Goal: Task Accomplishment & Management: Use online tool/utility

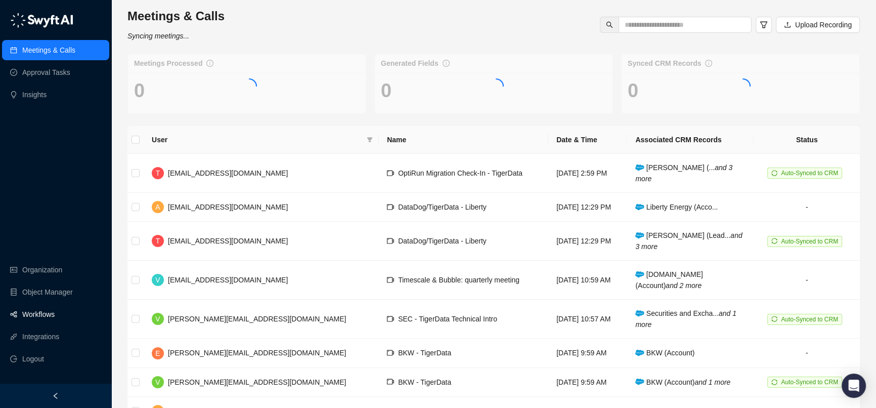
click at [55, 320] on link "Workflows" at bounding box center [38, 314] width 32 height 20
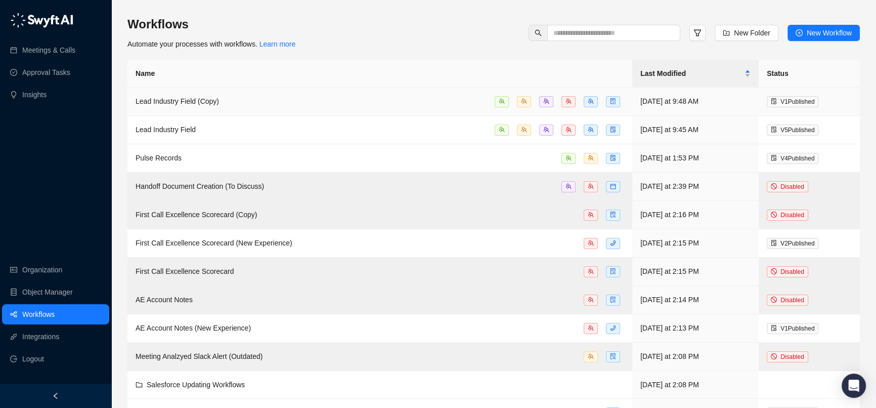
click at [210, 100] on span "Lead Industry Field (Copy)" at bounding box center [177, 101] width 83 height 8
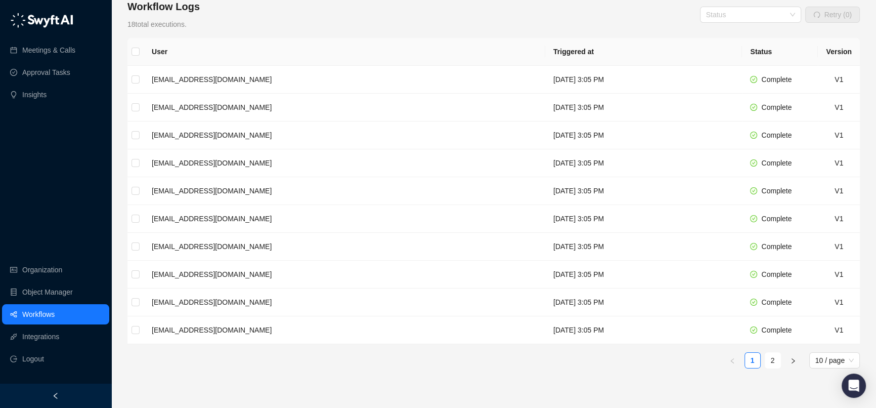
scroll to position [224, 0]
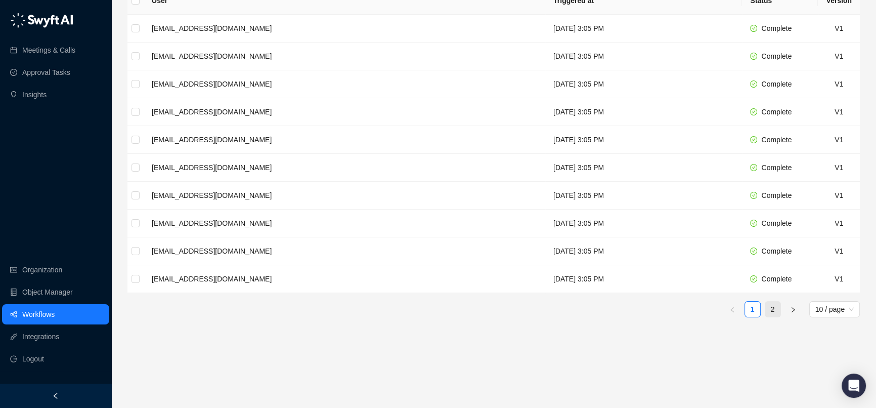
click at [773, 309] on link "2" at bounding box center [772, 308] width 15 height 15
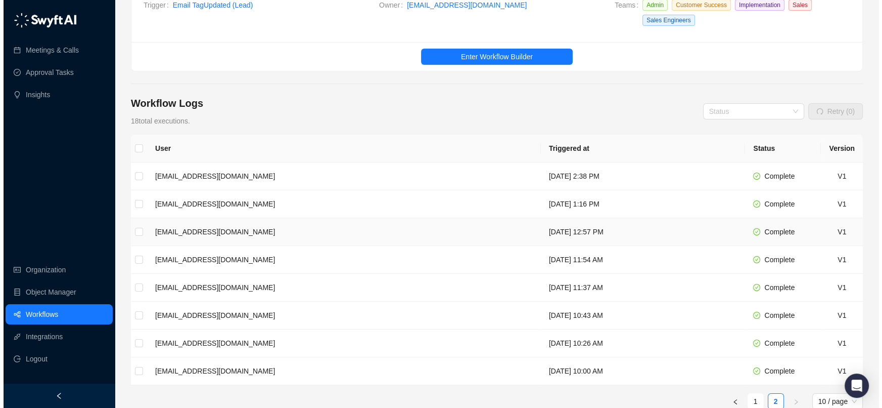
scroll to position [168, 0]
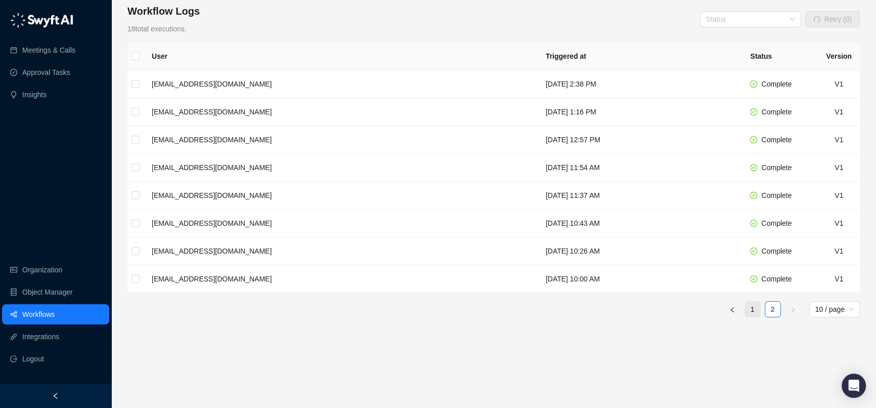
click at [745, 307] on link "1" at bounding box center [752, 308] width 15 height 15
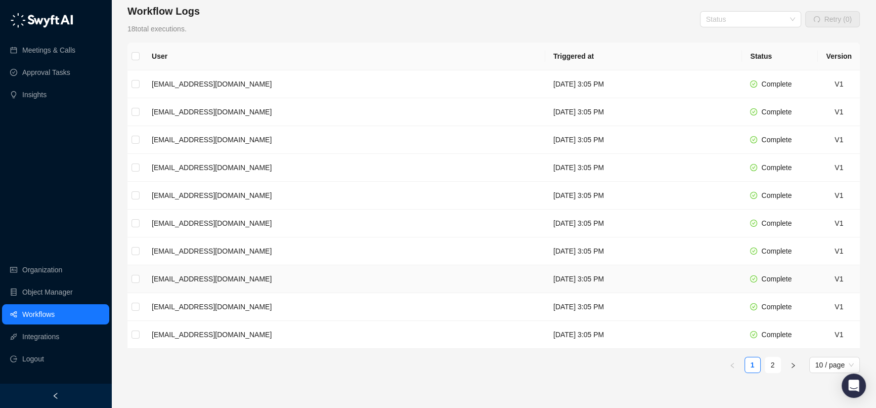
click at [683, 278] on td "[DATE] 3:05 PM" at bounding box center [643, 279] width 197 height 28
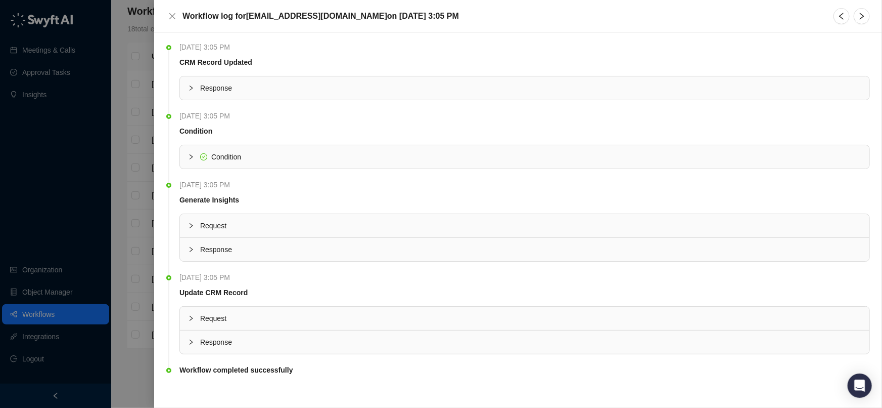
click at [280, 329] on div "Request" at bounding box center [525, 318] width 690 height 24
click at [281, 316] on span "Request" at bounding box center [530, 318] width 661 height 11
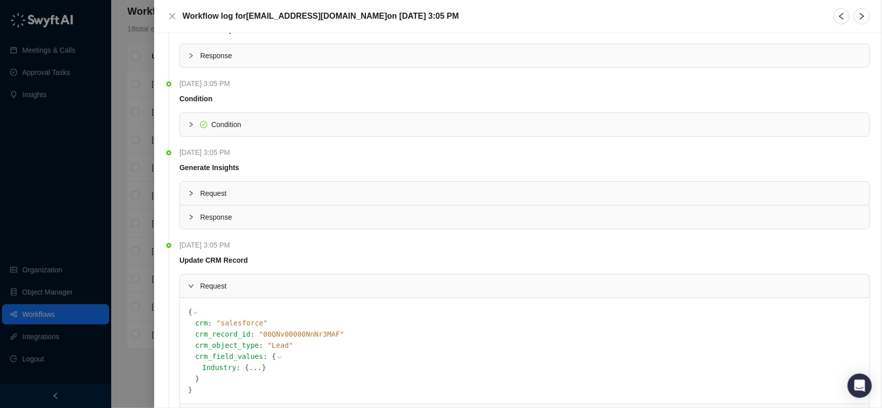
scroll to position [111, 0]
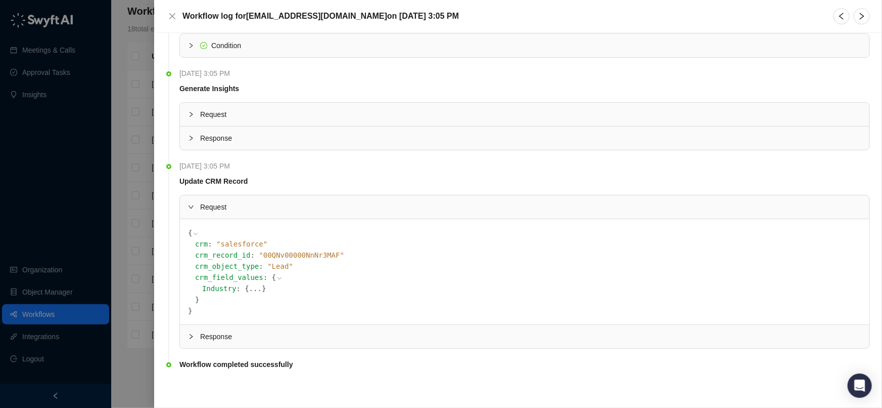
click at [140, 308] on div at bounding box center [441, 204] width 882 height 408
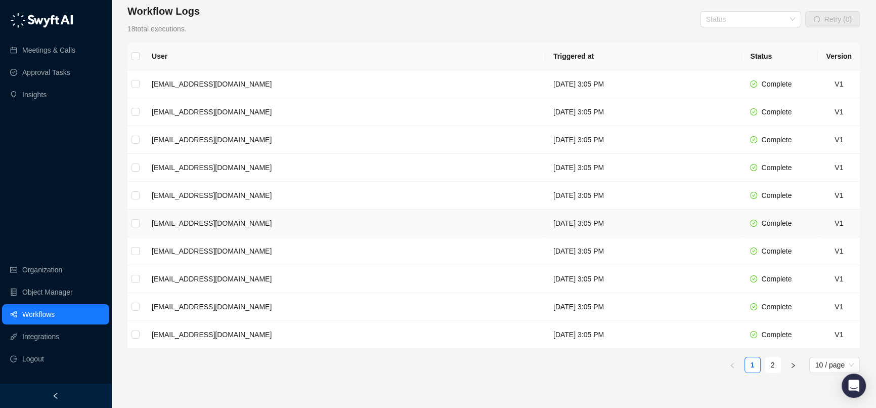
click at [254, 228] on td "[EMAIL_ADDRESS][DOMAIN_NAME]" at bounding box center [345, 223] width 402 height 28
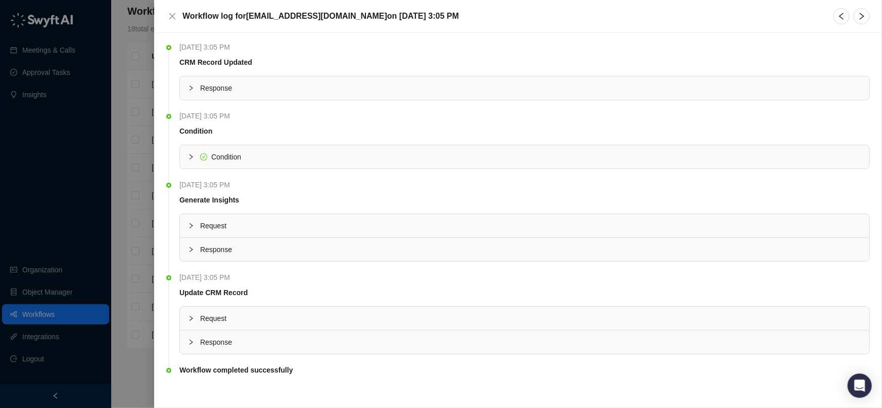
scroll to position [5, 0]
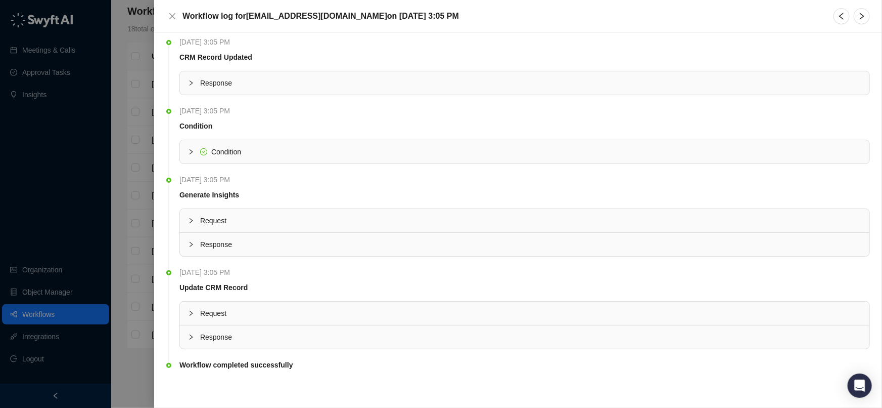
click at [218, 323] on div "Request" at bounding box center [525, 312] width 690 height 23
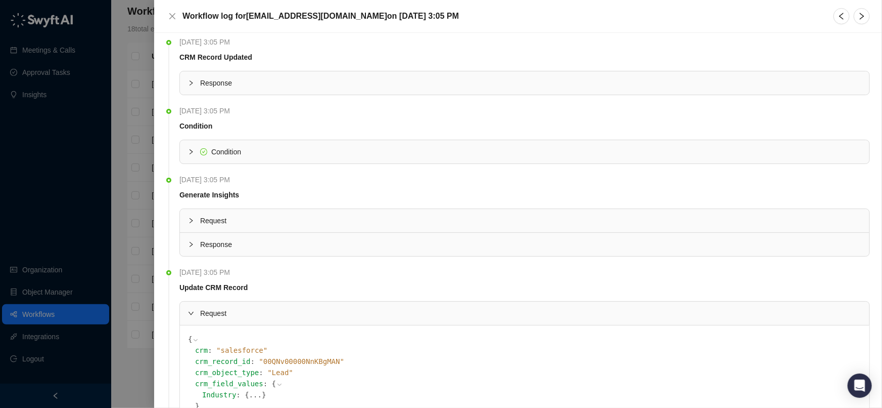
click at [133, 271] on div at bounding box center [441, 204] width 882 height 408
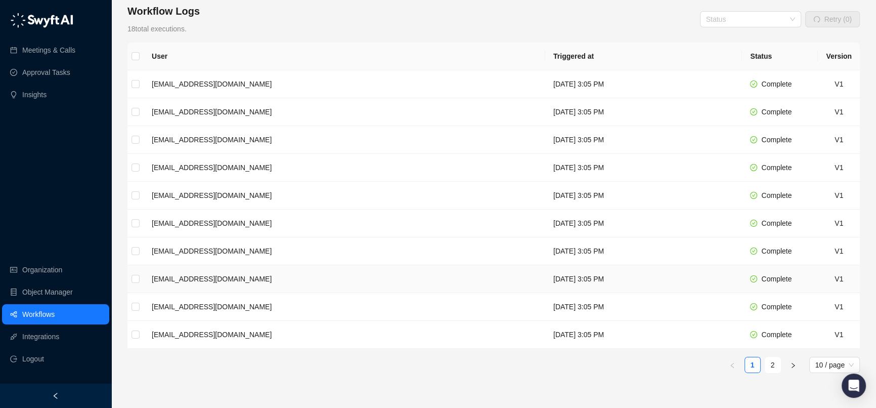
click at [246, 273] on td "[EMAIL_ADDRESS][DOMAIN_NAME]" at bounding box center [345, 279] width 402 height 28
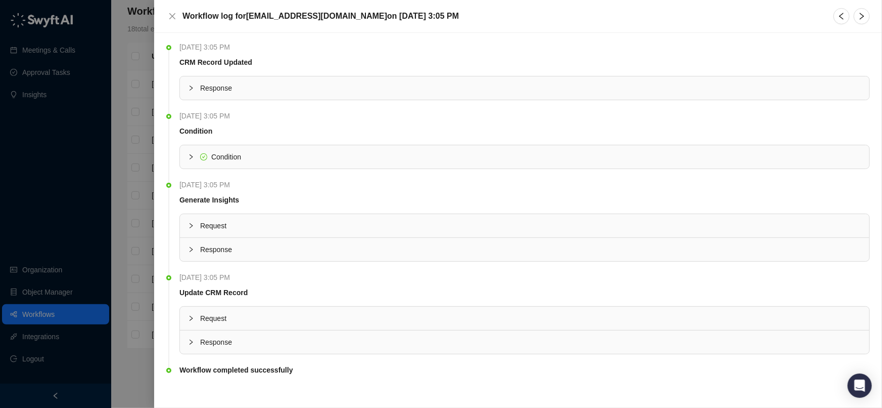
scroll to position [5, 0]
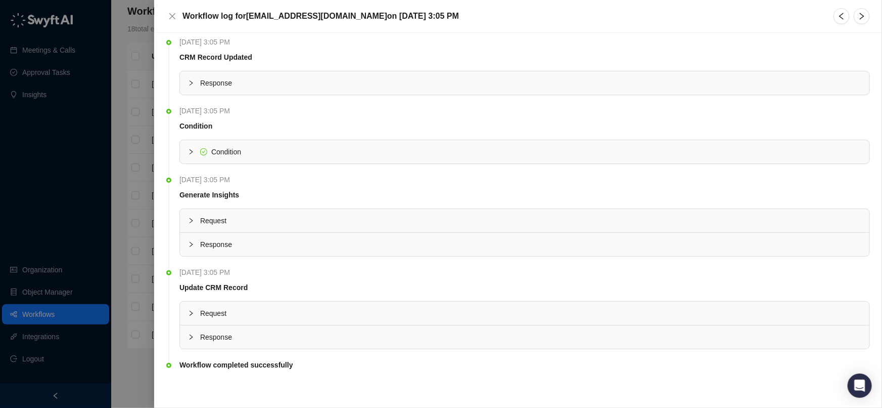
click at [235, 314] on span "Request" at bounding box center [530, 312] width 661 height 11
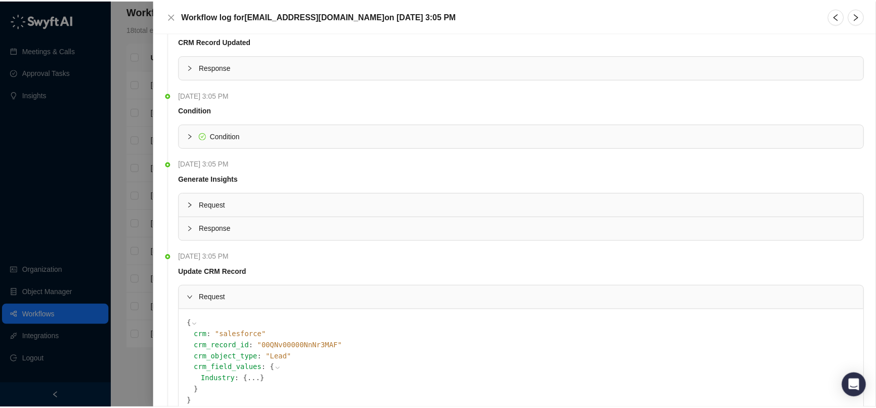
scroll to position [40, 0]
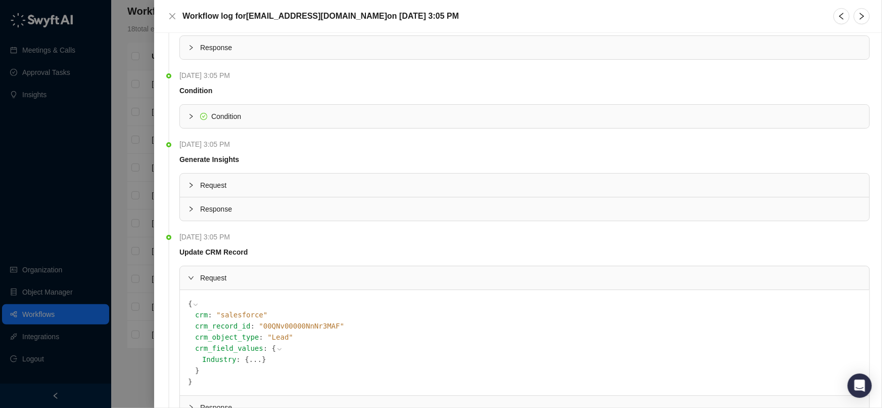
click at [125, 280] on div at bounding box center [441, 204] width 882 height 408
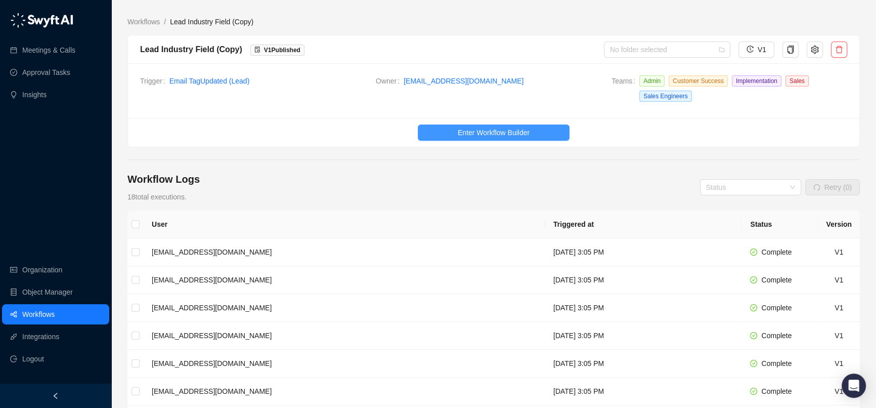
click at [438, 129] on button "Enter Workflow Builder" at bounding box center [494, 132] width 152 height 16
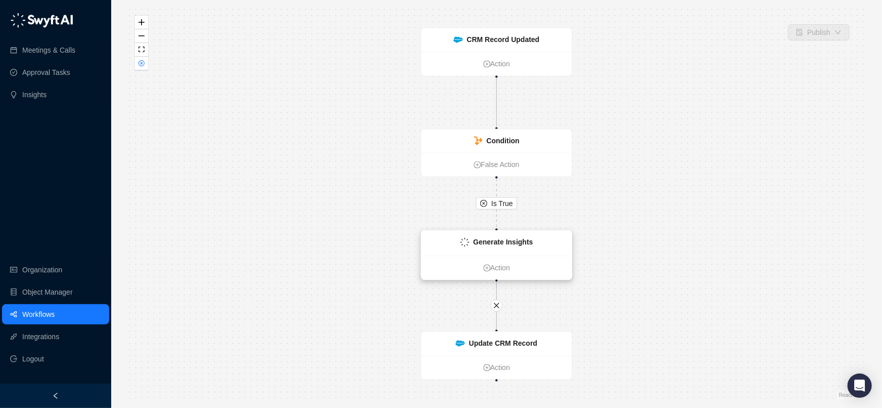
click at [466, 242] on img at bounding box center [464, 242] width 9 height 9
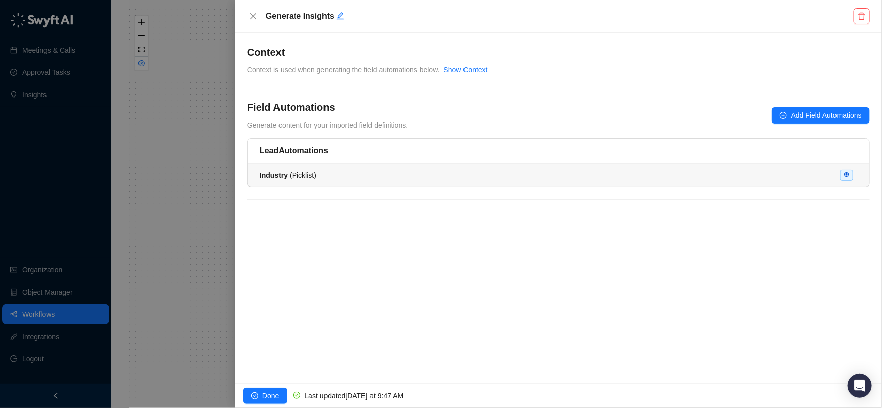
click at [378, 176] on div "Industry ( Picklist )" at bounding box center [559, 174] width 598 height 11
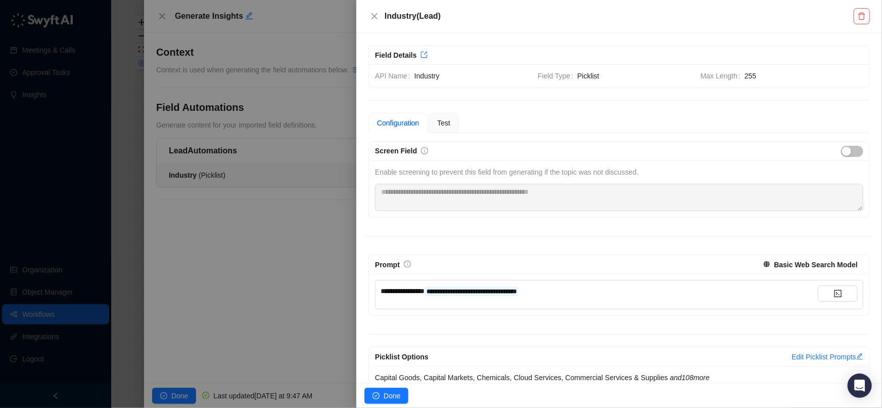
scroll to position [17, 0]
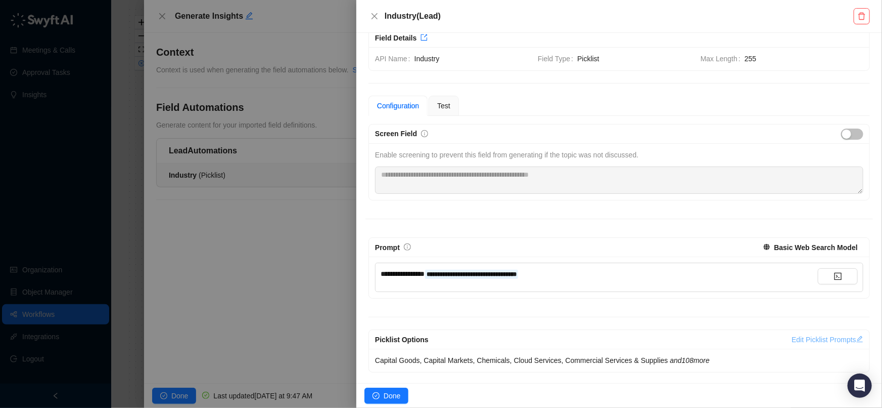
click at [811, 335] on link "Edit Picklist Prompts" at bounding box center [828, 339] width 72 height 8
type textarea "**********"
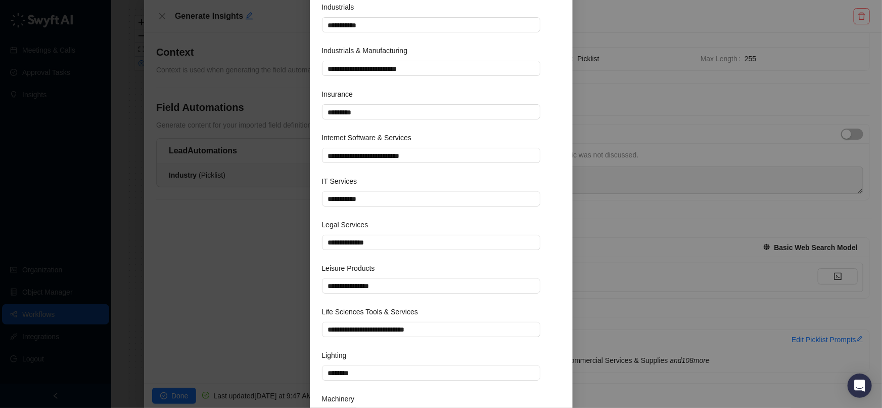
scroll to position [2754, 0]
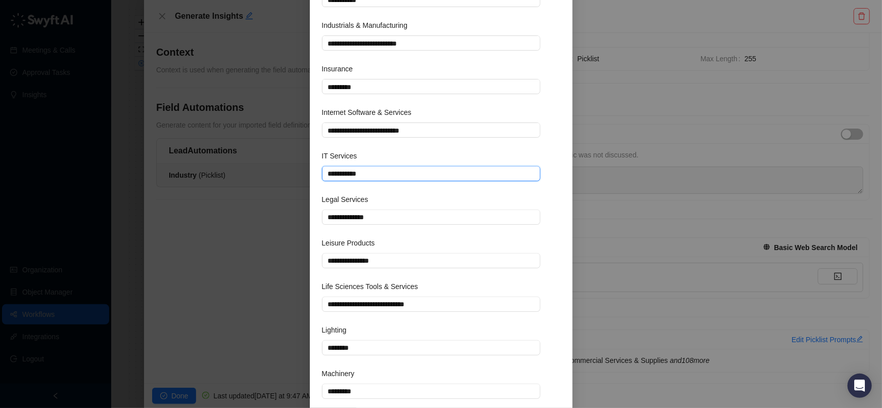
click at [418, 167] on textarea "**********" at bounding box center [431, 173] width 219 height 15
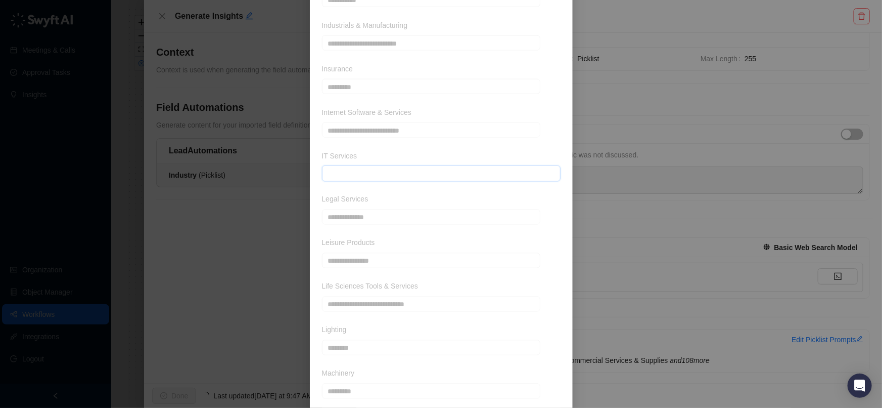
scroll to position [2943, 0]
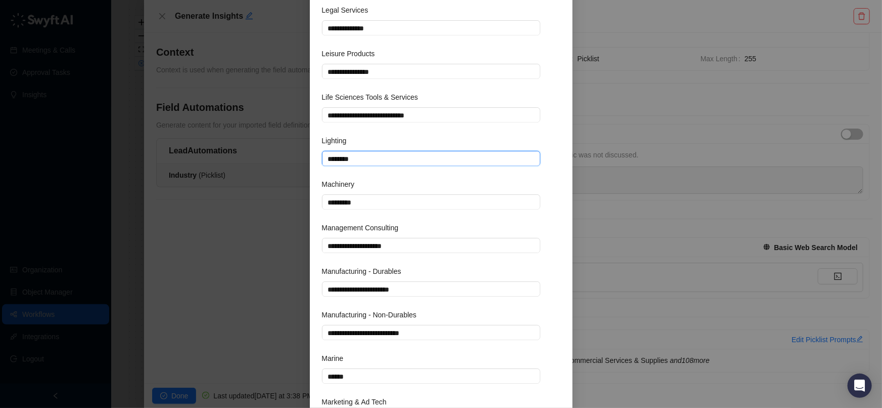
click at [371, 158] on textarea "********" at bounding box center [431, 158] width 219 height 15
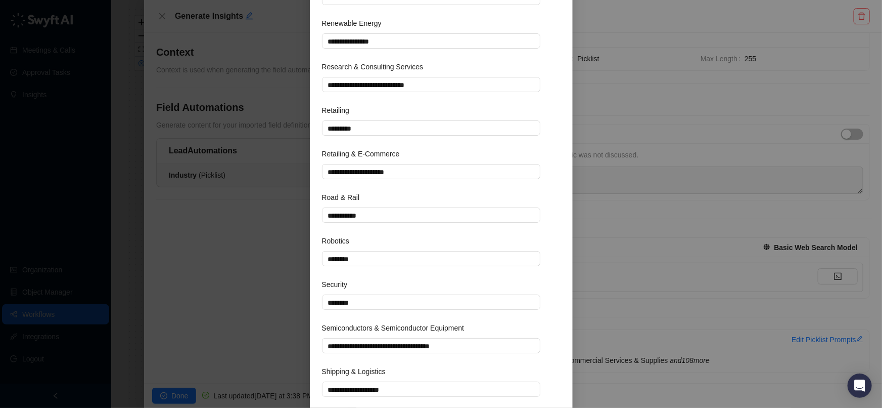
scroll to position [4074, 0]
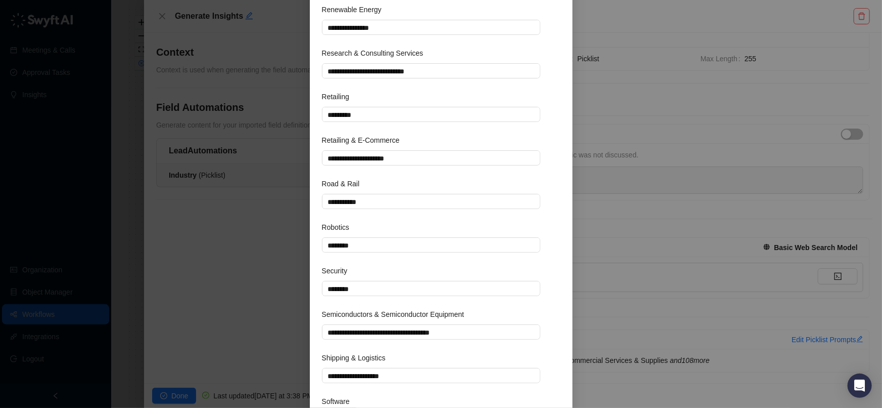
click at [192, 363] on div "**********" at bounding box center [441, 204] width 882 height 408
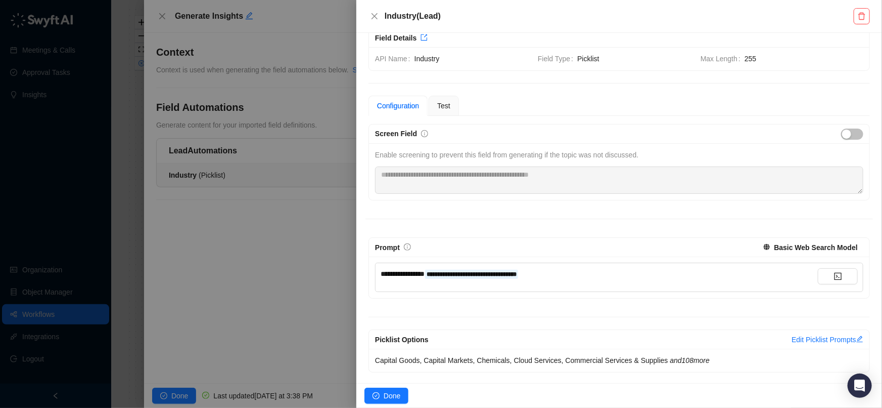
type textarea "**********"
click at [402, 396] on button "Done" at bounding box center [387, 395] width 44 height 16
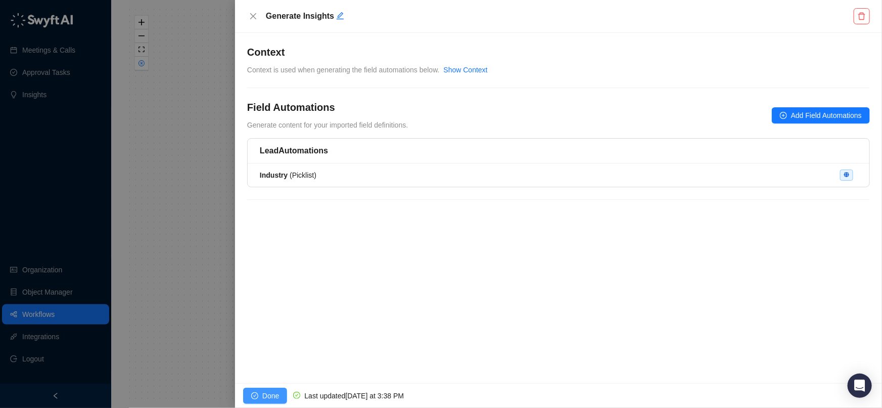
click at [256, 389] on button "Done" at bounding box center [265, 395] width 44 height 16
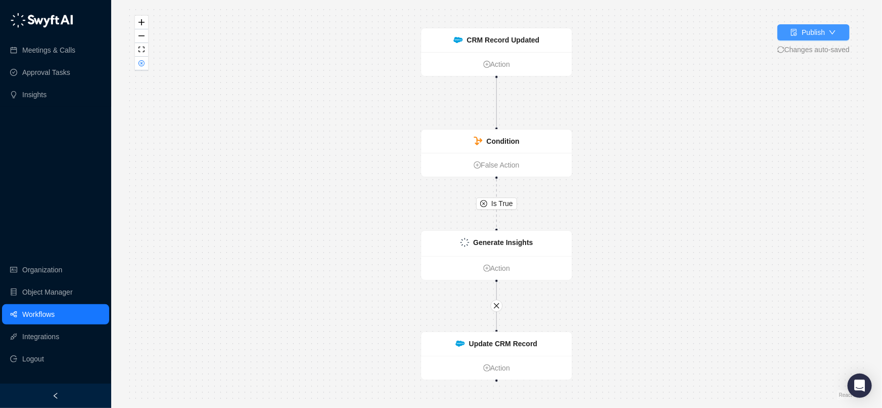
click at [799, 37] on div "Publish" at bounding box center [808, 32] width 34 height 11
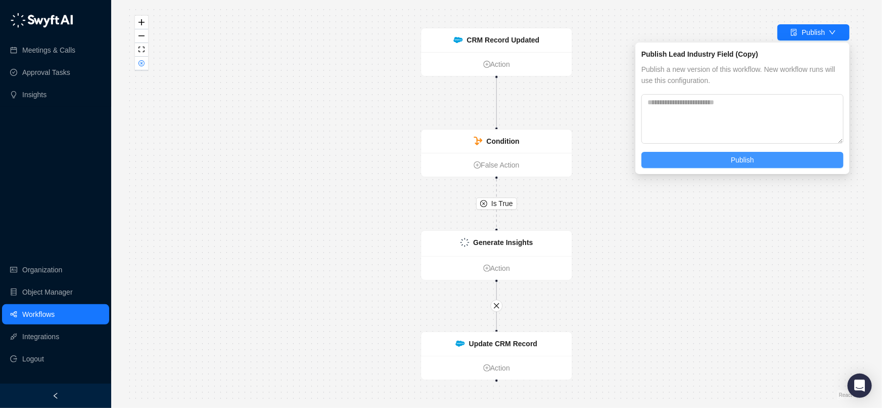
click at [700, 160] on button "Publish" at bounding box center [743, 160] width 202 height 16
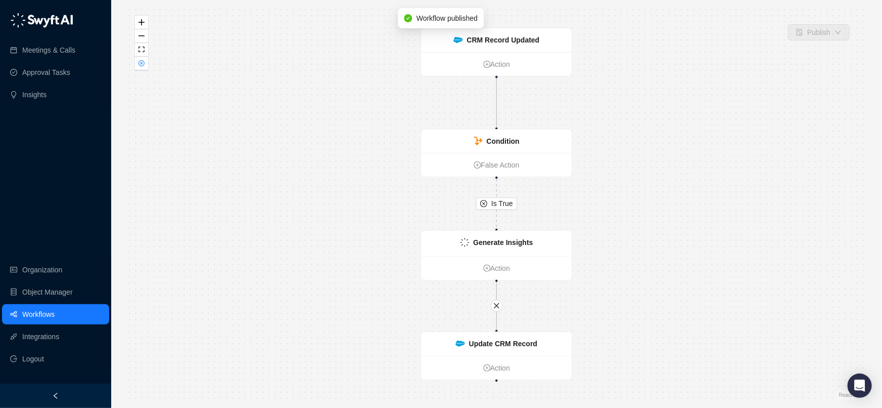
click at [48, 307] on link "Workflows" at bounding box center [38, 314] width 32 height 20
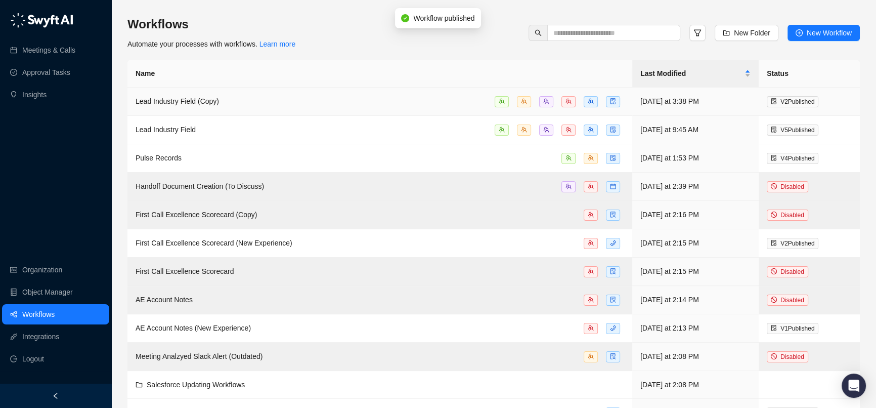
click at [210, 101] on span "Lead Industry Field (Copy)" at bounding box center [177, 101] width 83 height 8
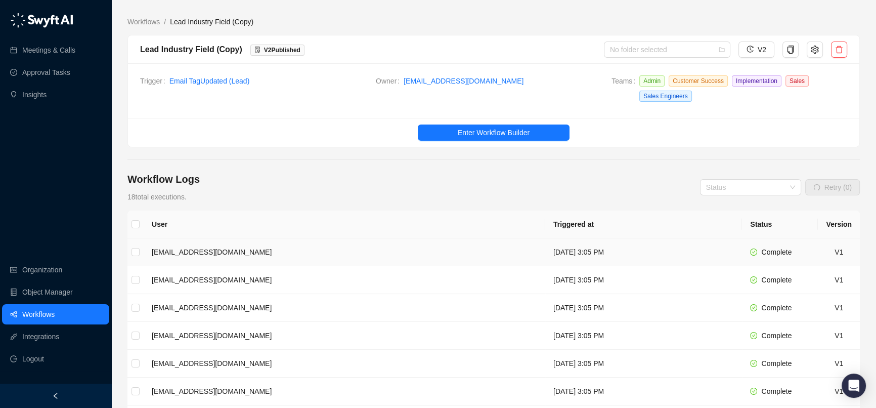
click at [254, 243] on td "[EMAIL_ADDRESS][DOMAIN_NAME]" at bounding box center [345, 252] width 402 height 28
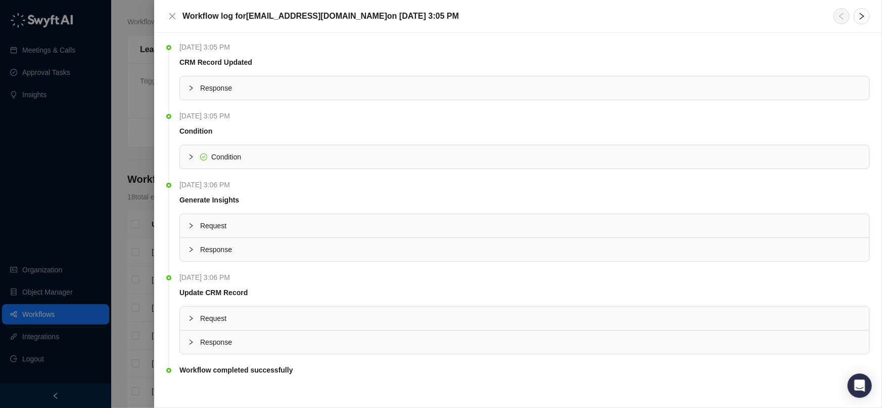
scroll to position [5, 0]
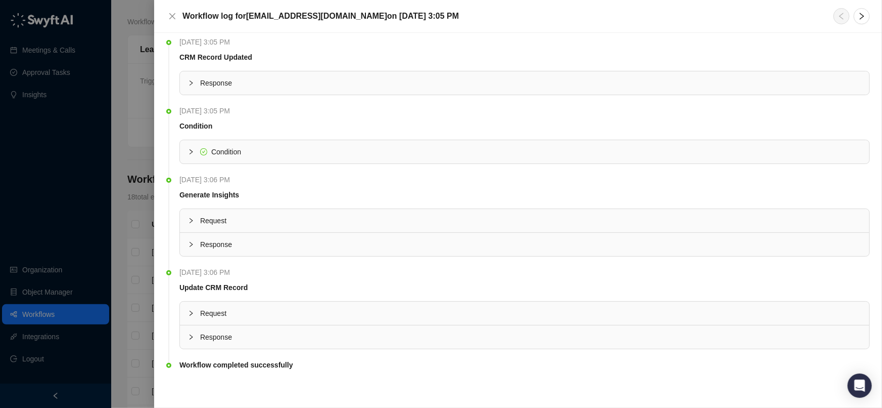
click at [312, 325] on div "Response" at bounding box center [525, 336] width 690 height 23
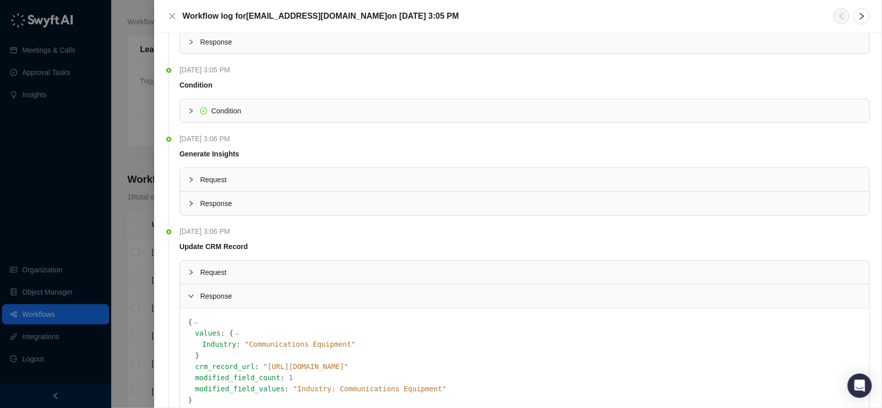
scroll to position [111, 0]
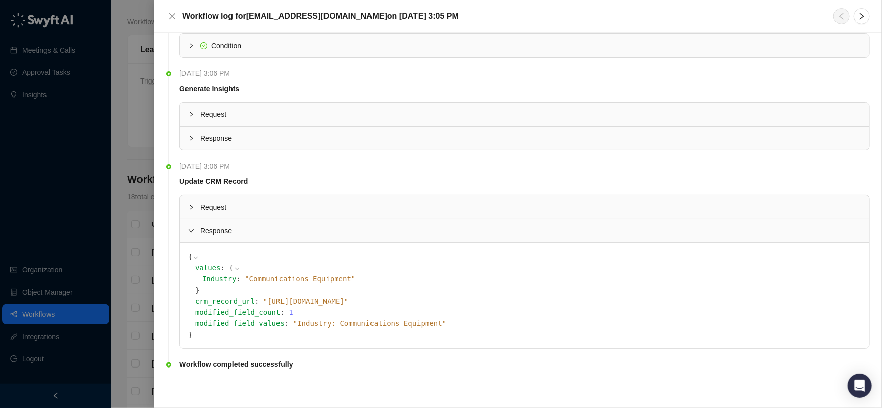
click at [320, 322] on span "" Industry: Communications Equipment "" at bounding box center [369, 323] width 153 height 8
click at [349, 299] on span "" [URL][DOMAIN_NAME] "" at bounding box center [305, 301] width 85 height 8
click at [0, 0] on icon at bounding box center [0, 0] width 0 height 0
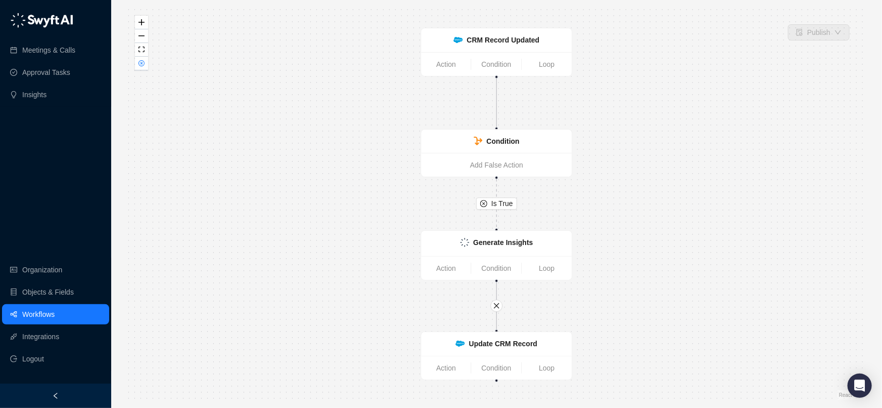
click at [55, 315] on link "Workflows" at bounding box center [38, 314] width 32 height 20
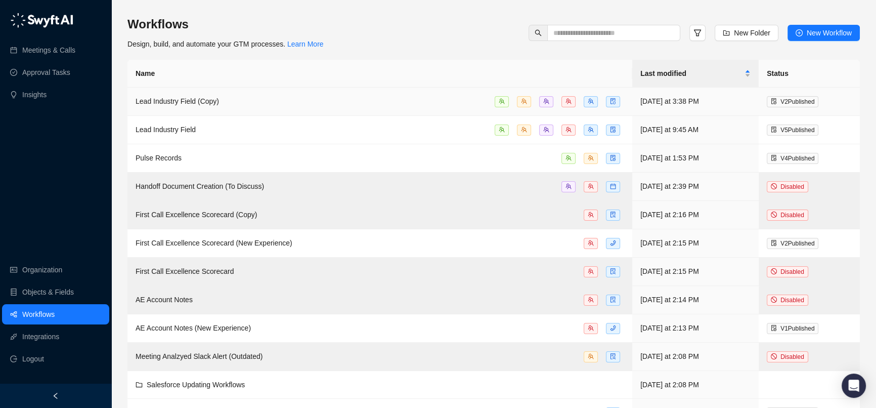
click at [299, 97] on div "Lead Industry Field (Copy)" at bounding box center [380, 102] width 489 height 12
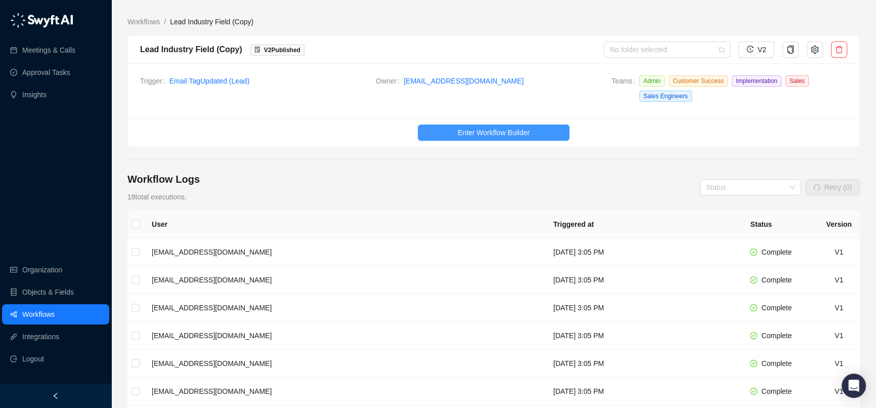
click at [529, 128] on span "Enter Workflow Builder" at bounding box center [494, 132] width 72 height 11
